Goal: Information Seeking & Learning: Learn about a topic

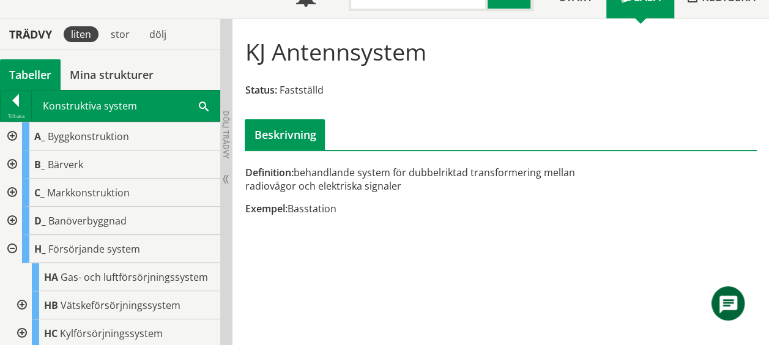
scroll to position [863, 0]
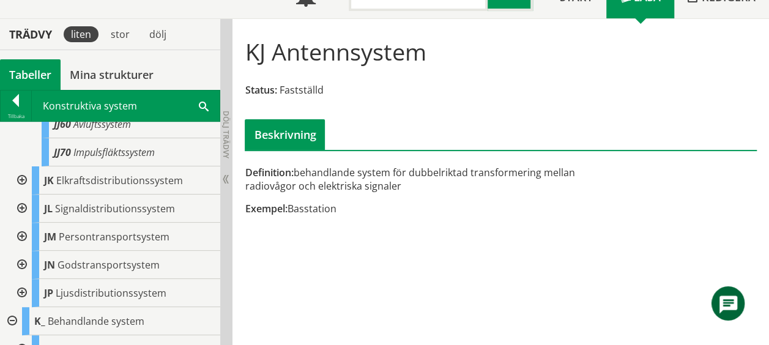
click at [204, 102] on span at bounding box center [204, 105] width 10 height 13
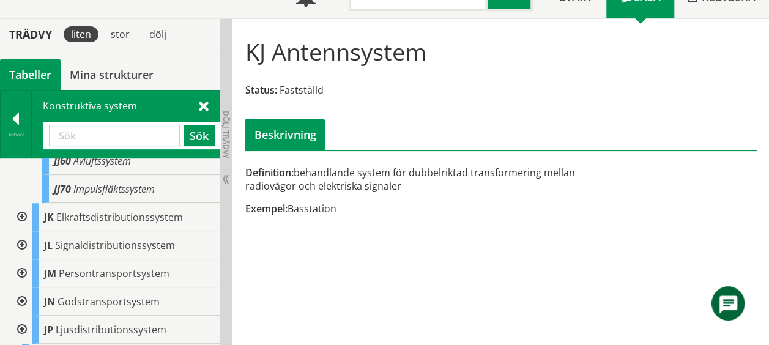
click at [204, 102] on span at bounding box center [204, 105] width 10 height 13
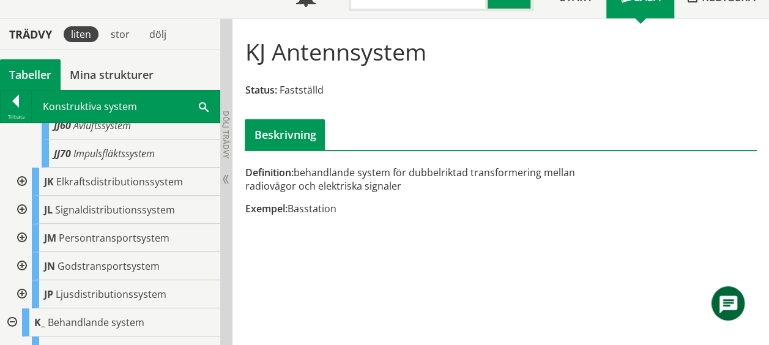
click at [204, 100] on span at bounding box center [204, 106] width 10 height 13
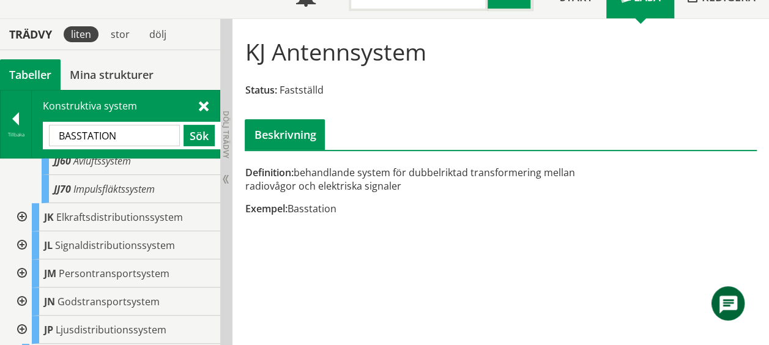
type input "BASSTATION"
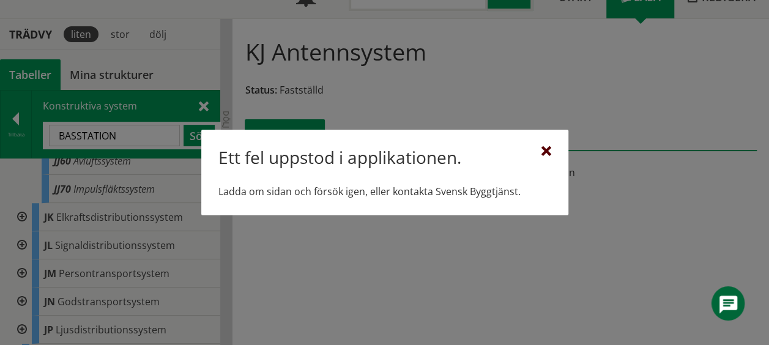
click at [547, 155] on div at bounding box center [546, 152] width 10 height 10
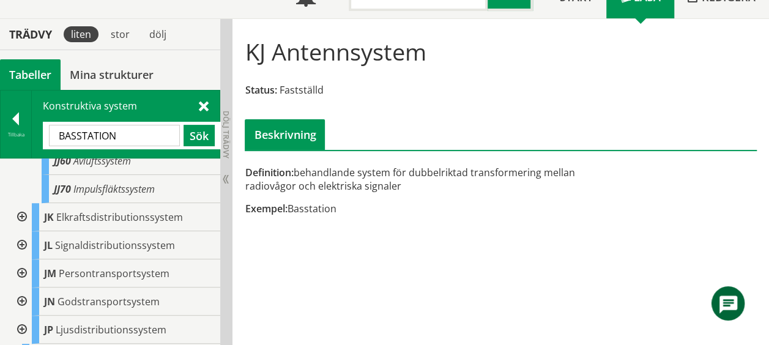
click at [566, 67] on div "KJ Antennsystem Status: Fastställd Beskrivning" at bounding box center [501, 89] width 524 height 122
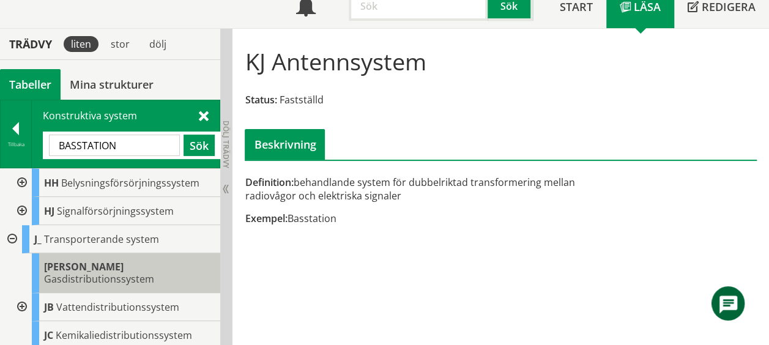
scroll to position [348, 0]
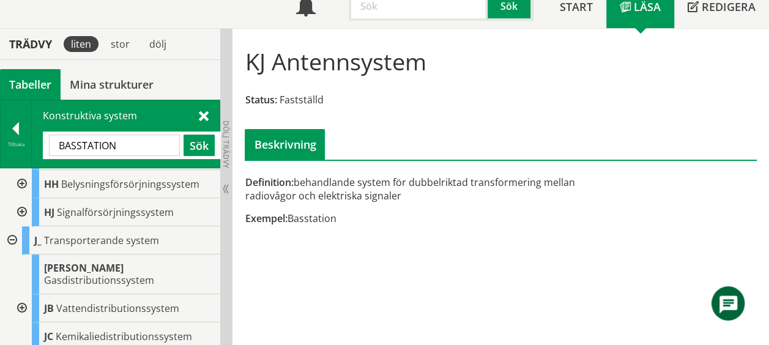
click at [23, 207] on div at bounding box center [21, 212] width 22 height 28
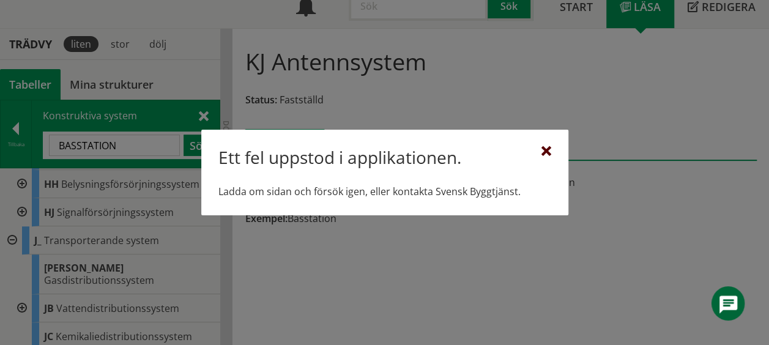
click at [545, 149] on div at bounding box center [546, 152] width 10 height 10
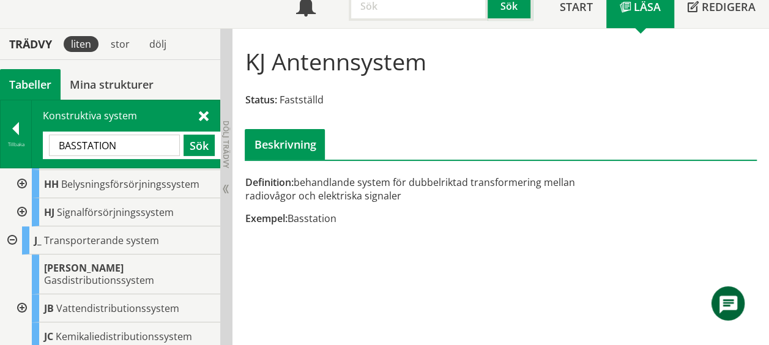
click at [24, 207] on div at bounding box center [21, 212] width 22 height 28
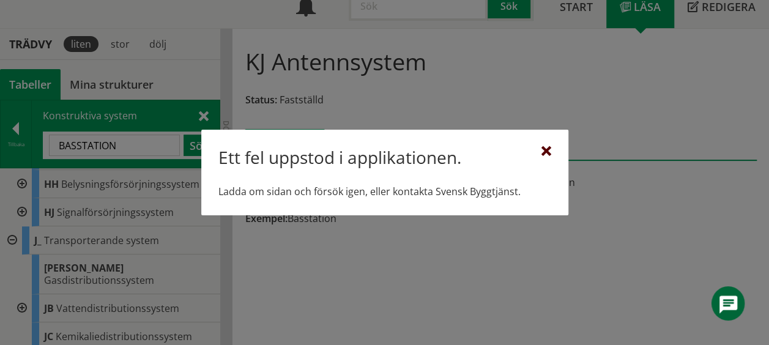
click at [543, 149] on div at bounding box center [546, 152] width 10 height 10
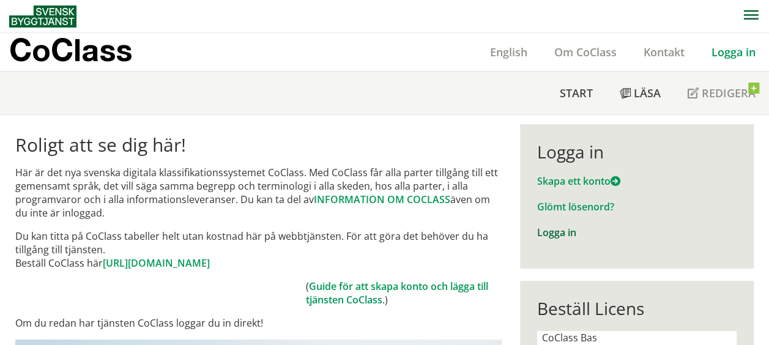
click at [562, 232] on link "Logga in" at bounding box center [556, 232] width 39 height 13
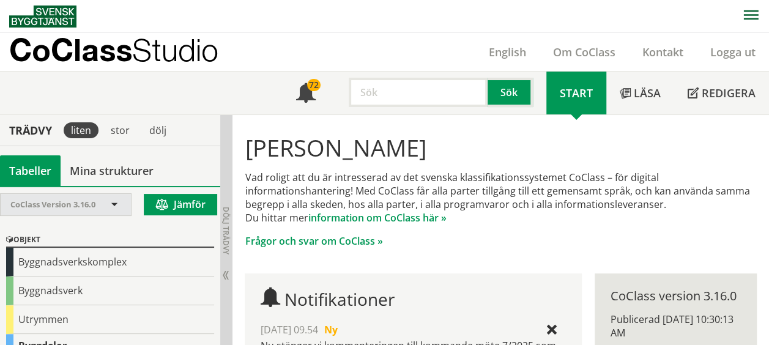
drag, startPoint x: 38, startPoint y: 294, endPoint x: 51, endPoint y: 199, distance: 96.3
click at [51, 199] on div "CoClass Version 3.16.0 CoClass Version 3.16.0 CoClass Version 3.15.0 CoClass Ve…" at bounding box center [110, 266] width 220 height 160
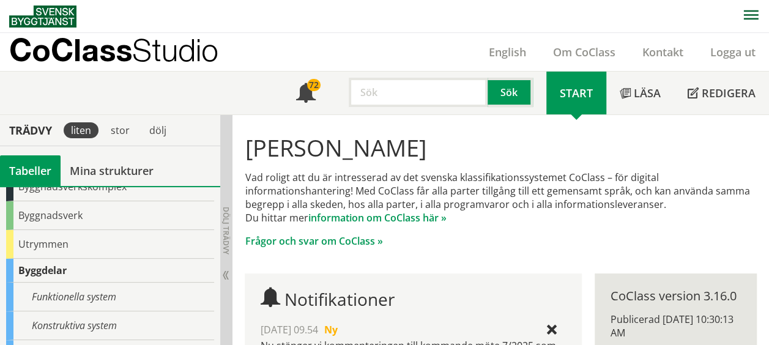
scroll to position [78, 0]
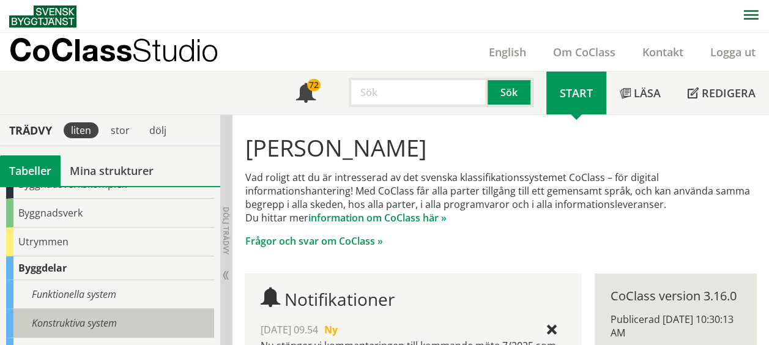
click at [99, 322] on div "Konstruktiva system" at bounding box center [110, 323] width 208 height 29
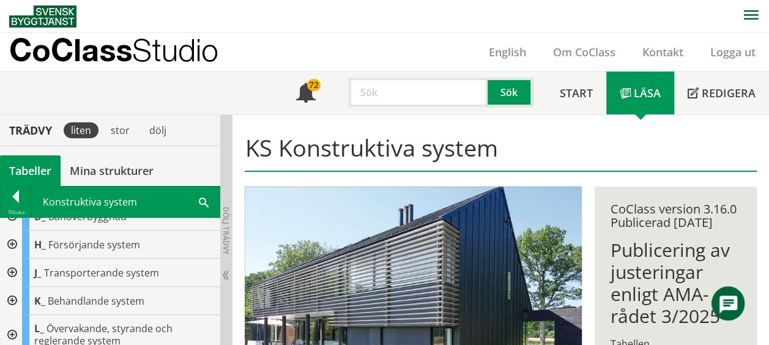
scroll to position [99, 0]
click at [14, 270] on div at bounding box center [11, 274] width 22 height 28
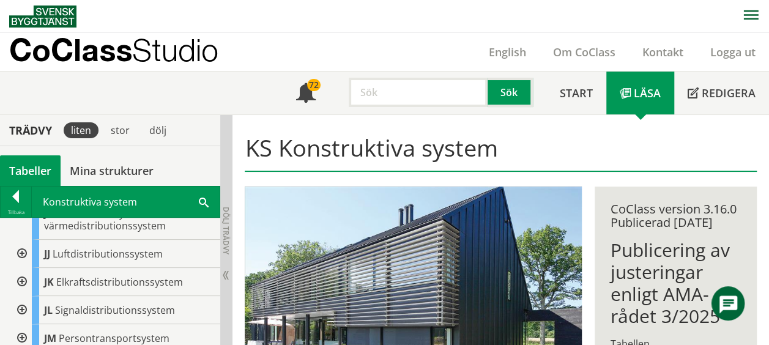
scroll to position [399, 0]
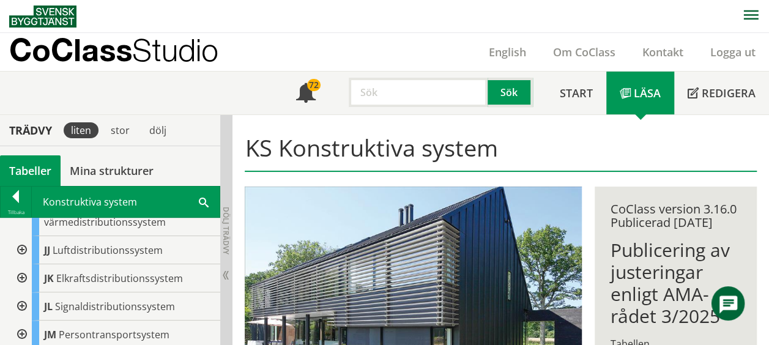
click at [15, 236] on div at bounding box center [21, 250] width 22 height 28
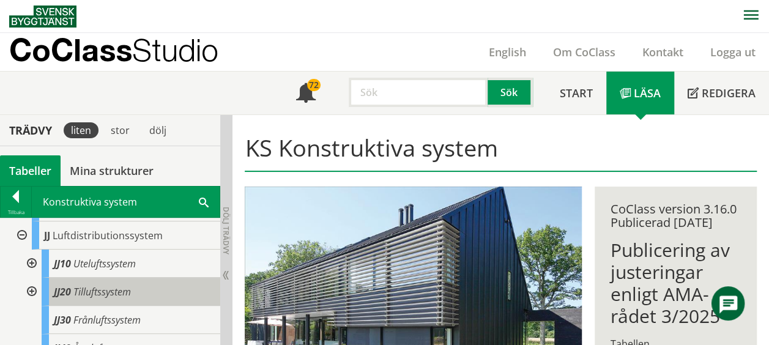
scroll to position [415, 0]
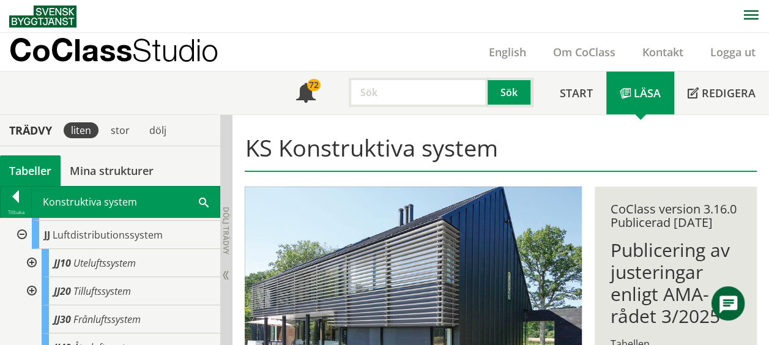
click at [23, 221] on div at bounding box center [21, 235] width 22 height 28
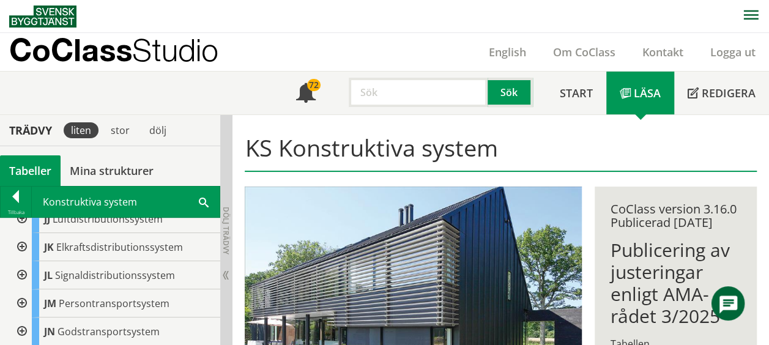
scroll to position [430, 0]
click at [22, 262] on div at bounding box center [21, 276] width 22 height 28
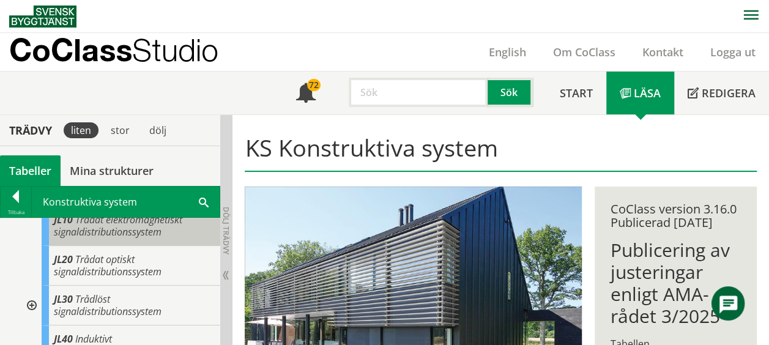
scroll to position [518, 0]
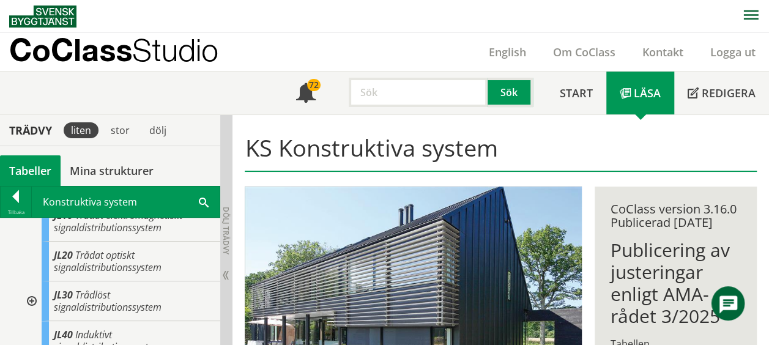
click at [36, 284] on div at bounding box center [31, 301] width 22 height 40
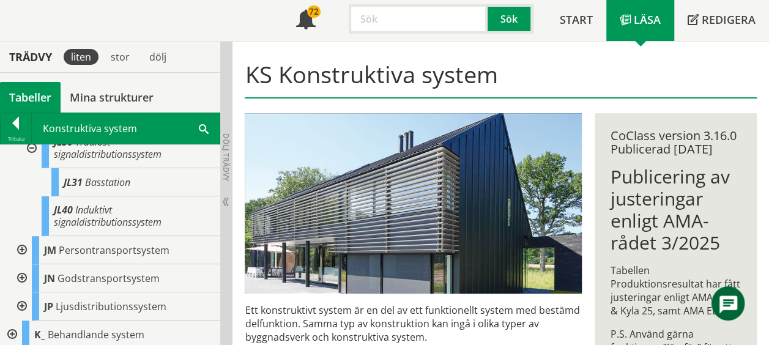
scroll to position [83, 0]
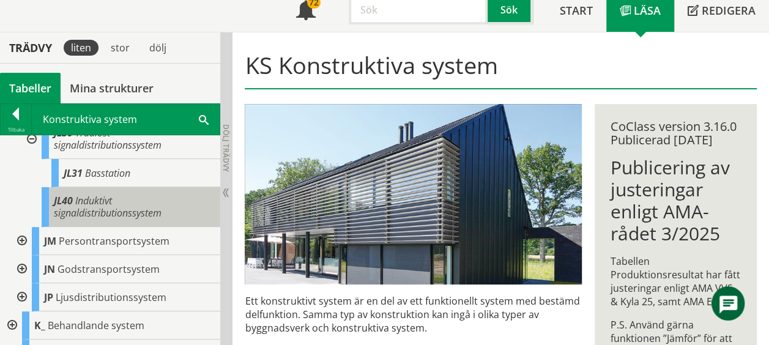
click at [130, 198] on span "Induktivt signaldistributionssystem" at bounding box center [108, 207] width 108 height 26
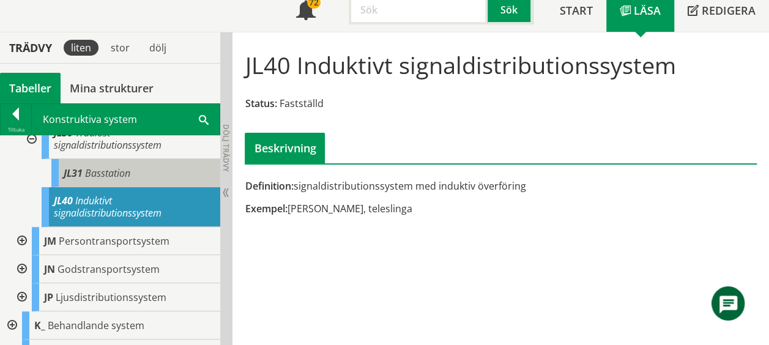
click at [87, 167] on div "JL31 Basstation" at bounding box center [135, 173] width 169 height 28
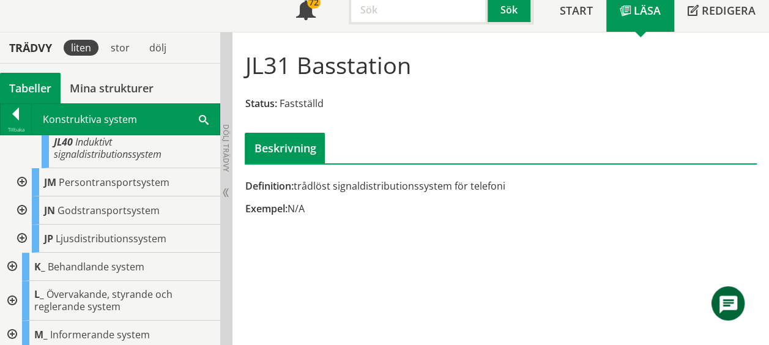
scroll to position [730, 0]
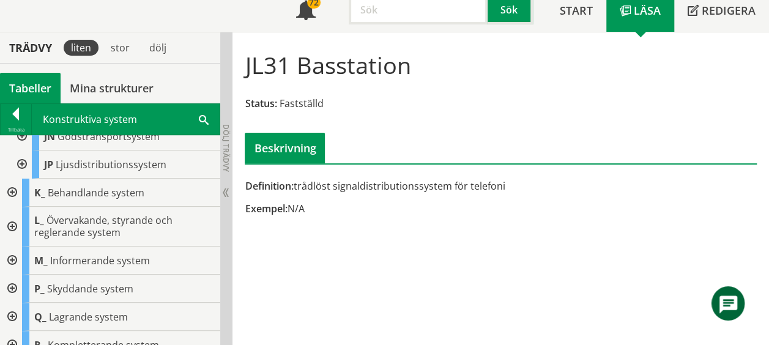
click at [12, 179] on div at bounding box center [11, 193] width 22 height 28
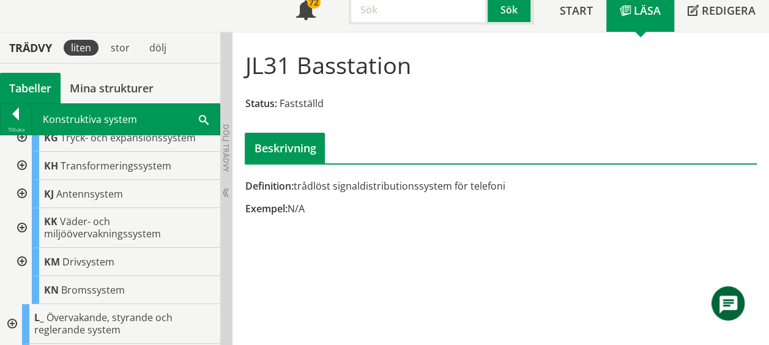
scroll to position [982, 0]
click at [23, 190] on div at bounding box center [21, 194] width 22 height 28
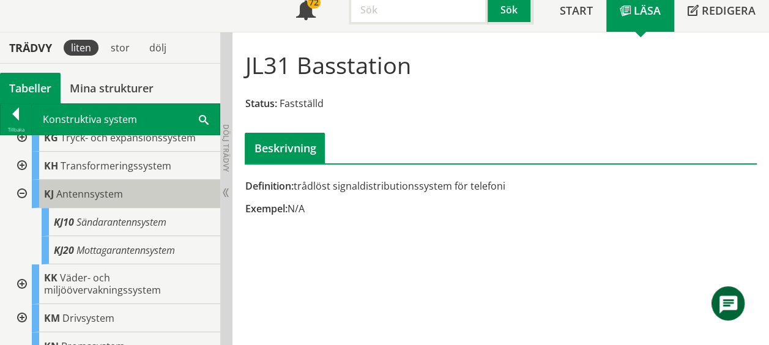
click at [85, 193] on span "Antennsystem" at bounding box center [89, 193] width 67 height 13
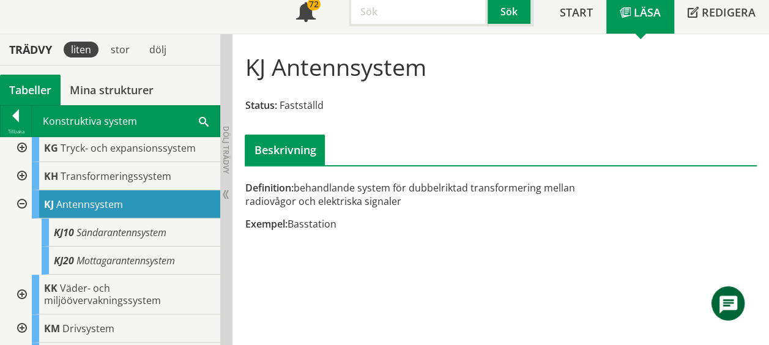
scroll to position [970, 0]
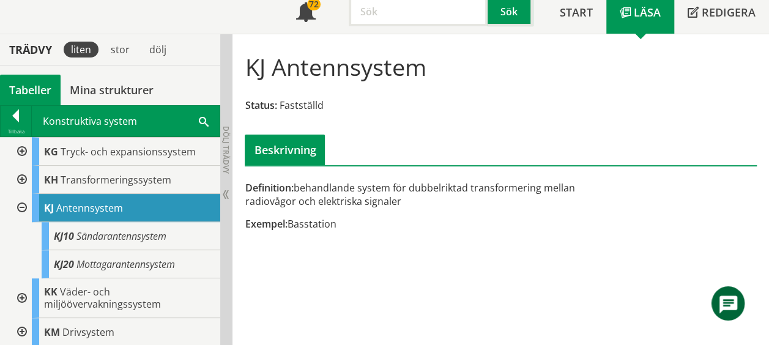
click at [147, 268] on div "KJ20 Mottagarantennsystem" at bounding box center [131, 264] width 179 height 28
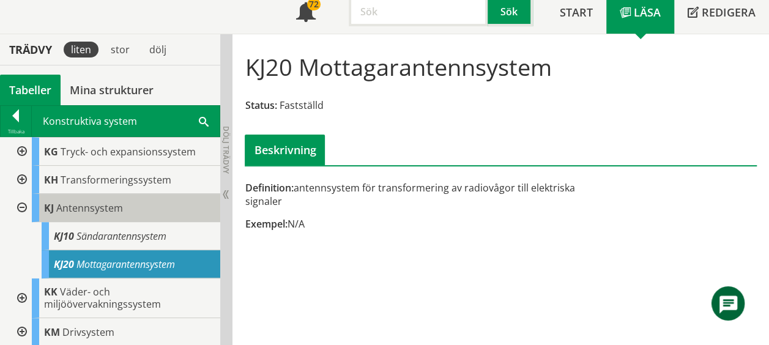
click at [138, 207] on div "KJ Antennsystem" at bounding box center [126, 208] width 188 height 28
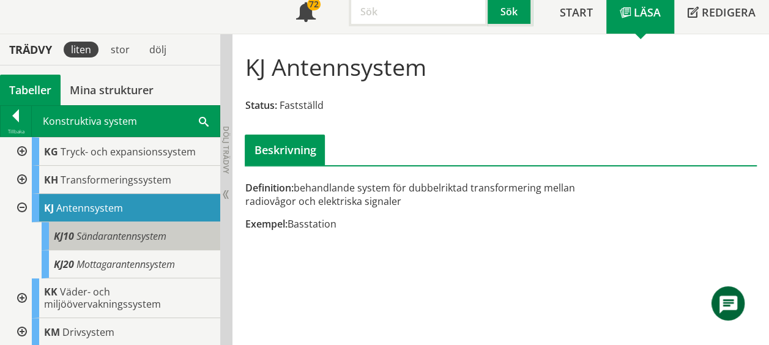
click at [121, 231] on span "Sändarantennsystem" at bounding box center [121, 235] width 90 height 13
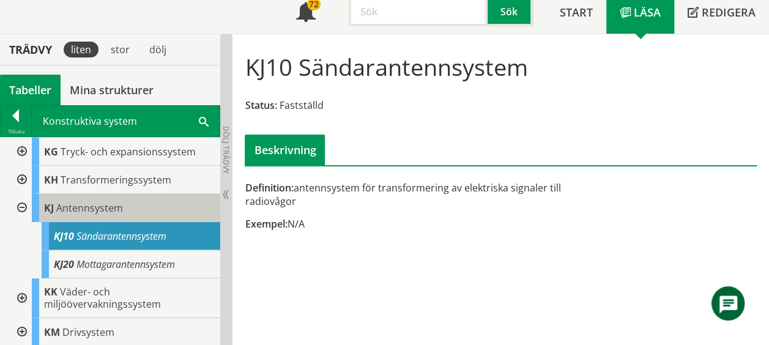
click at [117, 205] on span "Antennsystem" at bounding box center [89, 207] width 67 height 13
